Goal: Task Accomplishment & Management: Manage account settings

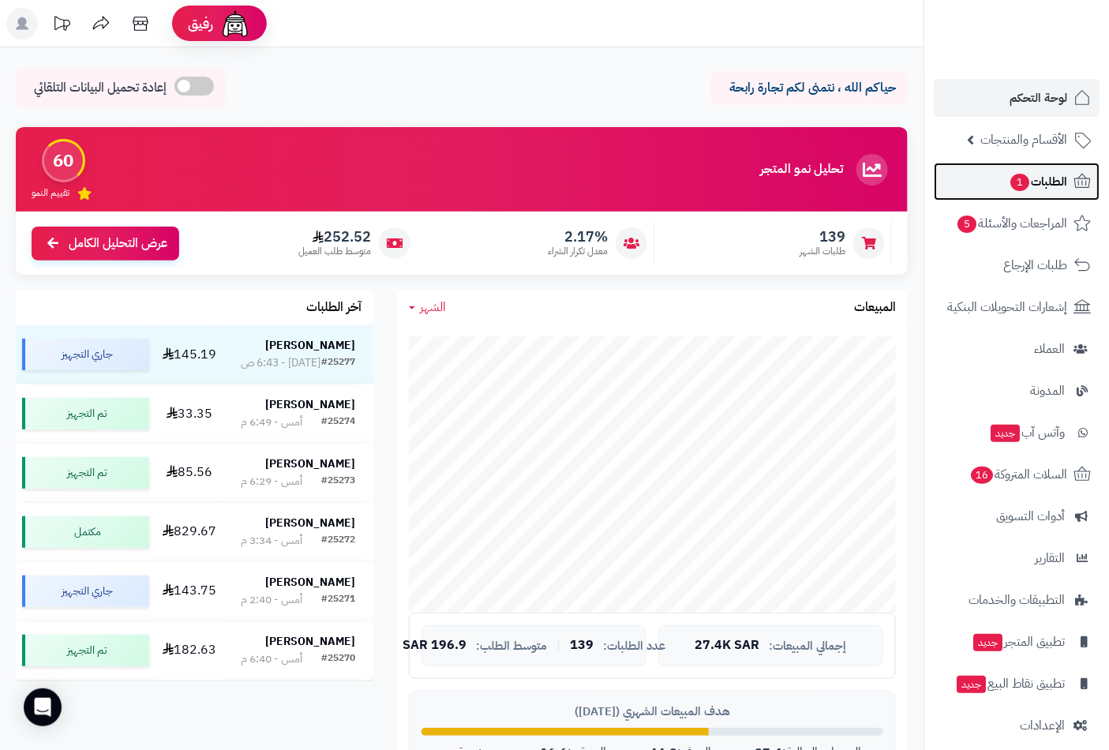
click at [1038, 184] on span "الطلبات 1" at bounding box center [1038, 181] width 58 height 22
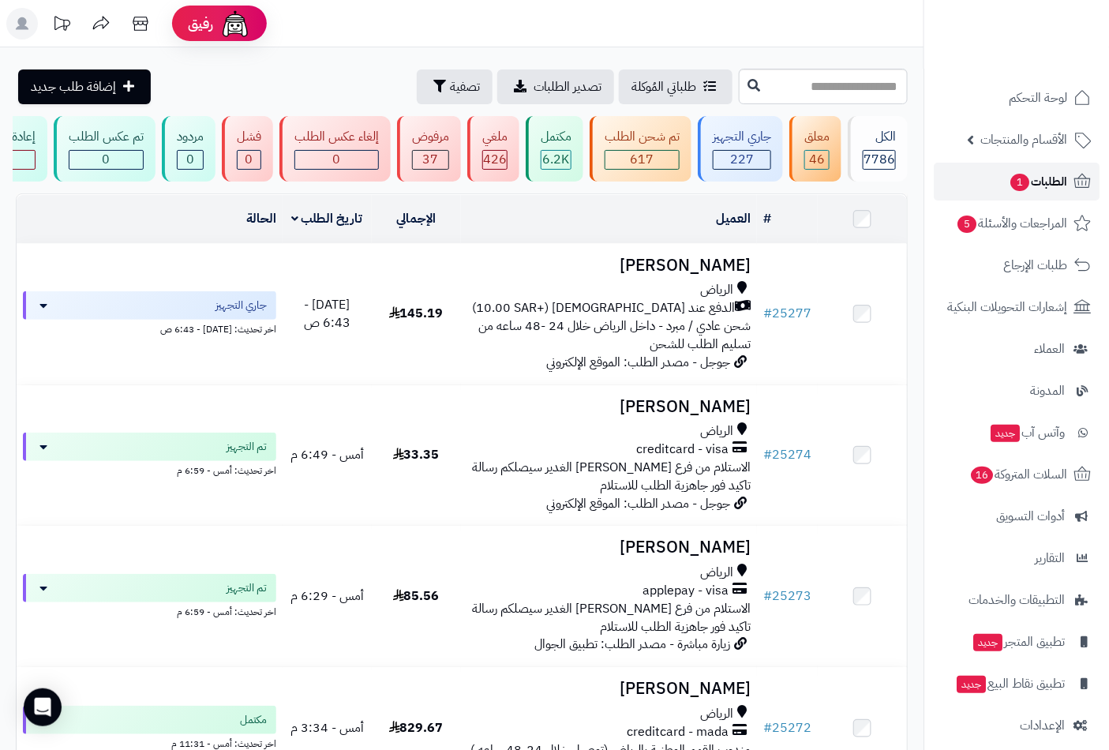
click at [1031, 174] on span "الطلبات 1" at bounding box center [1038, 181] width 58 height 22
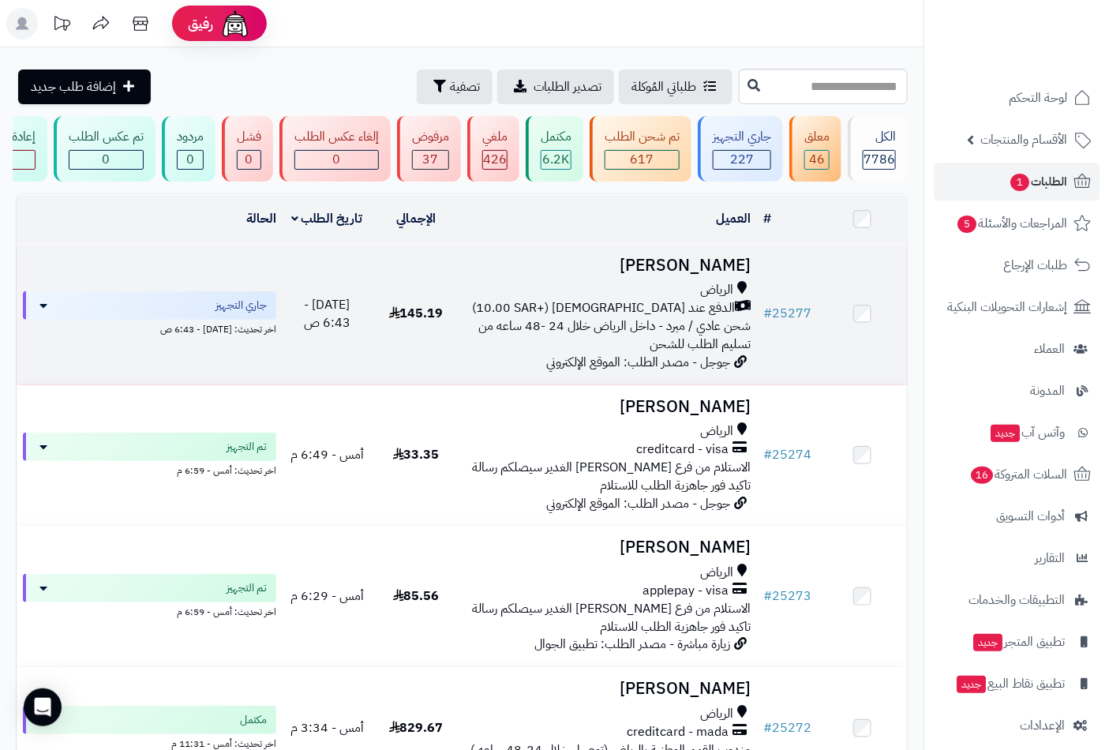
click at [727, 313] on span "الدفع عند الاستلام (+10.00 SAR)" at bounding box center [603, 308] width 263 height 18
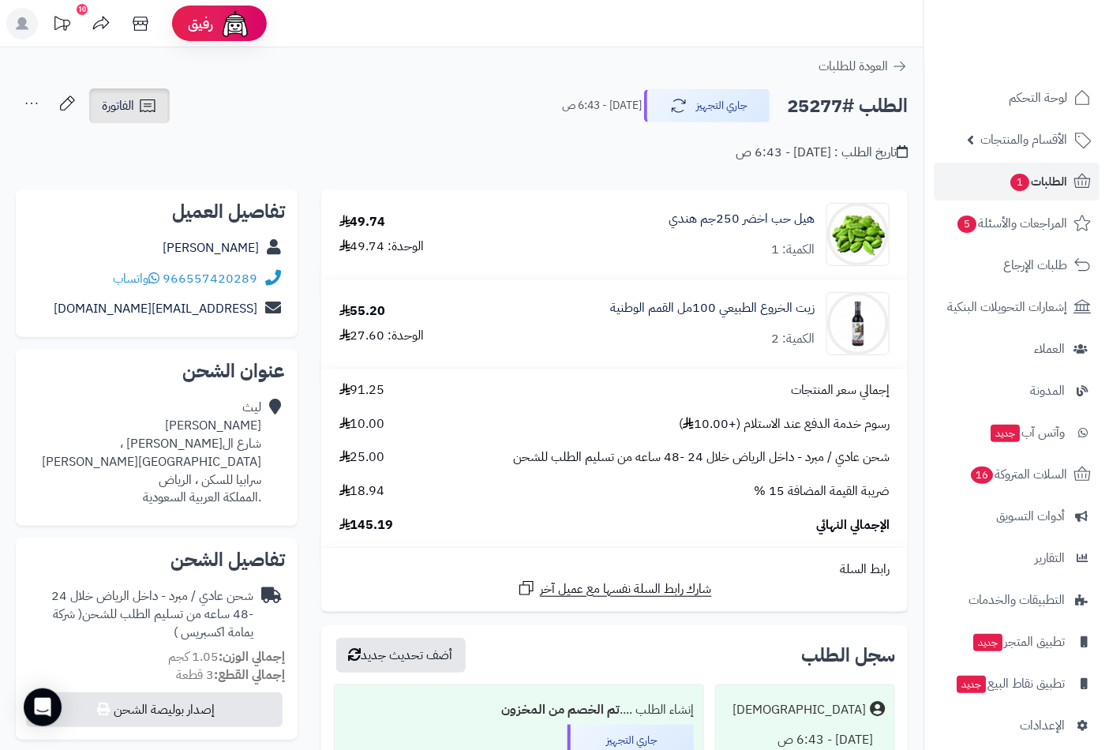
click at [130, 103] on span "الفاتورة" at bounding box center [118, 105] width 32 height 19
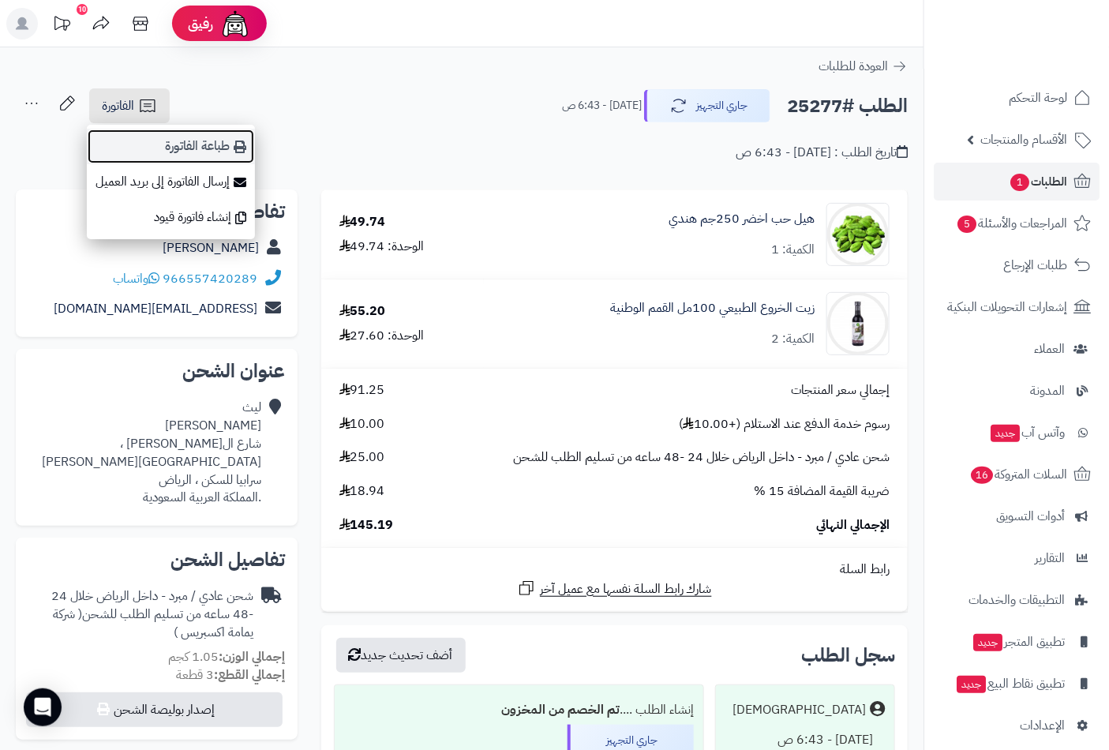
click at [207, 140] on link "طباعة الفاتورة" at bounding box center [171, 147] width 168 height 36
